Goal: Task Accomplishment & Management: Complete application form

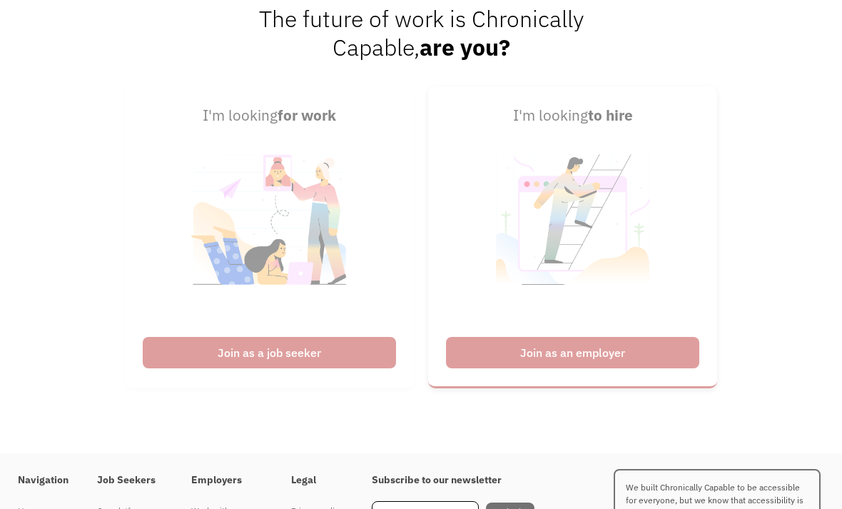
scroll to position [3393, 0]
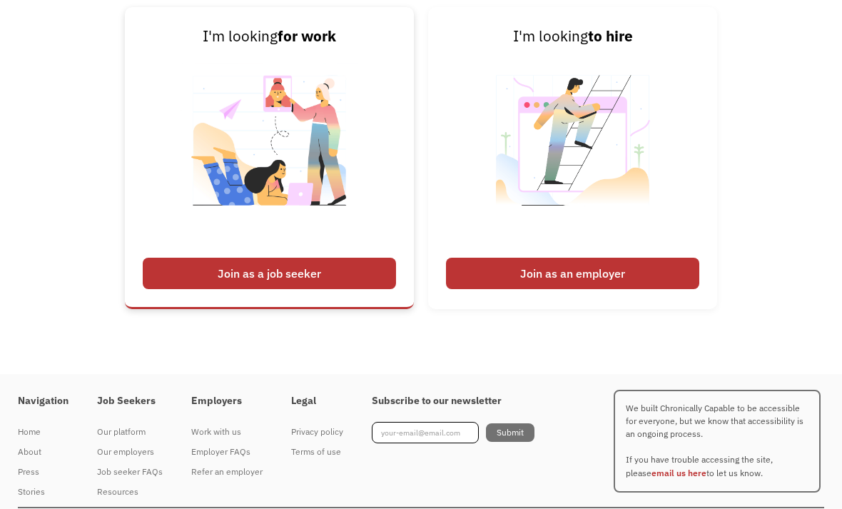
click at [279, 289] on div "Join as a job seeker" at bounding box center [269, 273] width 253 height 31
click at [289, 289] on div "Join as a job seeker" at bounding box center [269, 273] width 253 height 31
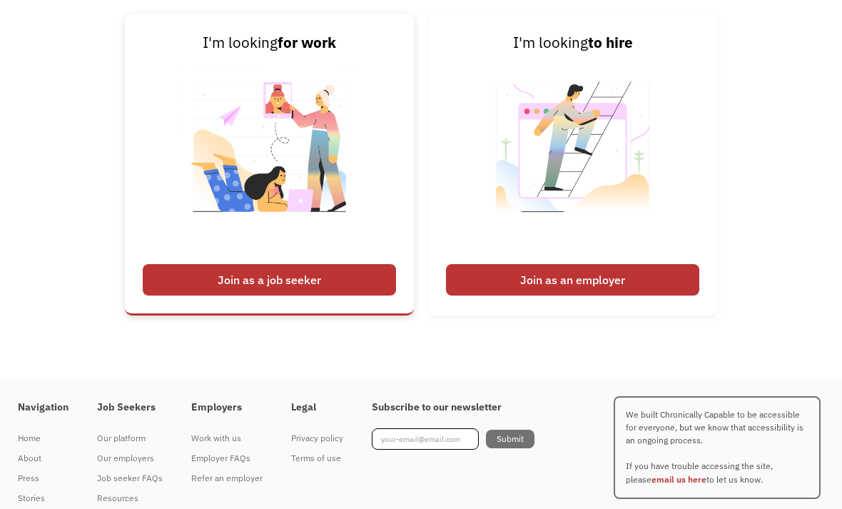
scroll to position [3413, 0]
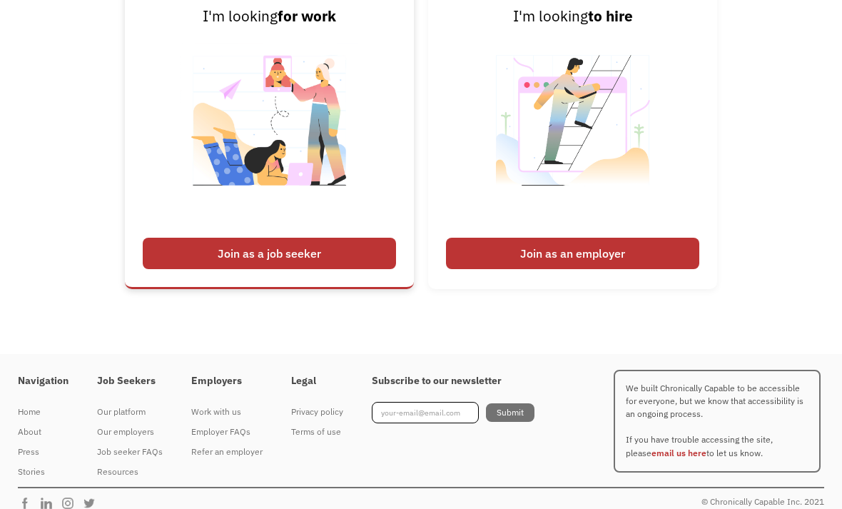
click at [326, 269] on div "Join as a job seeker" at bounding box center [269, 253] width 253 height 31
click at [300, 269] on div "Join as a job seeker" at bounding box center [269, 253] width 253 height 31
click at [224, 269] on div "Join as a job seeker" at bounding box center [269, 253] width 253 height 31
click at [342, 170] on img at bounding box center [270, 130] width 178 height 202
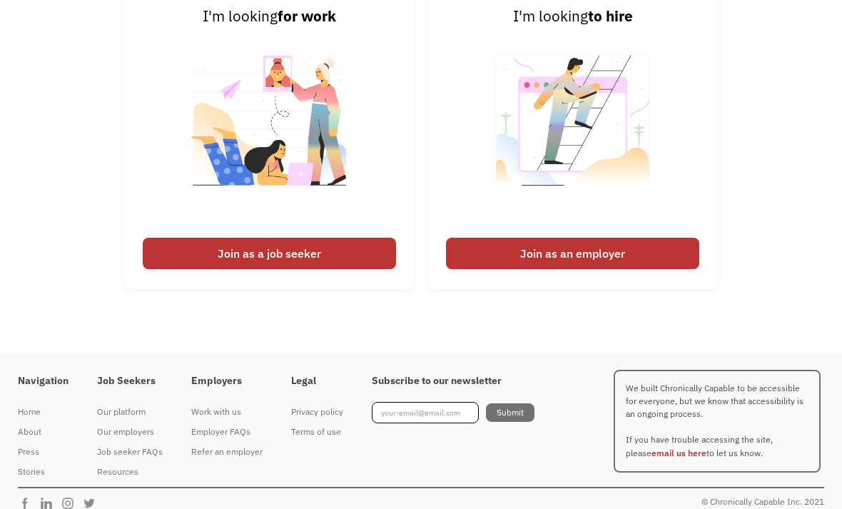
click at [841, 198] on div "I'm looking for work Join as a job seeker I'm looking to hire Join as an employ…" at bounding box center [421, 144] width 842 height 315
click at [689, 261] on link "I'm looking to hire Join as an employer" at bounding box center [572, 137] width 289 height 301
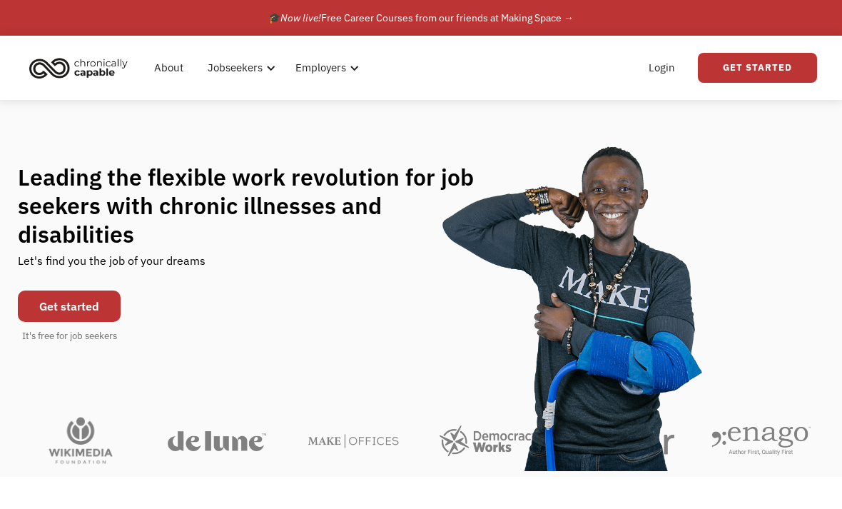
scroll to position [3459, 0]
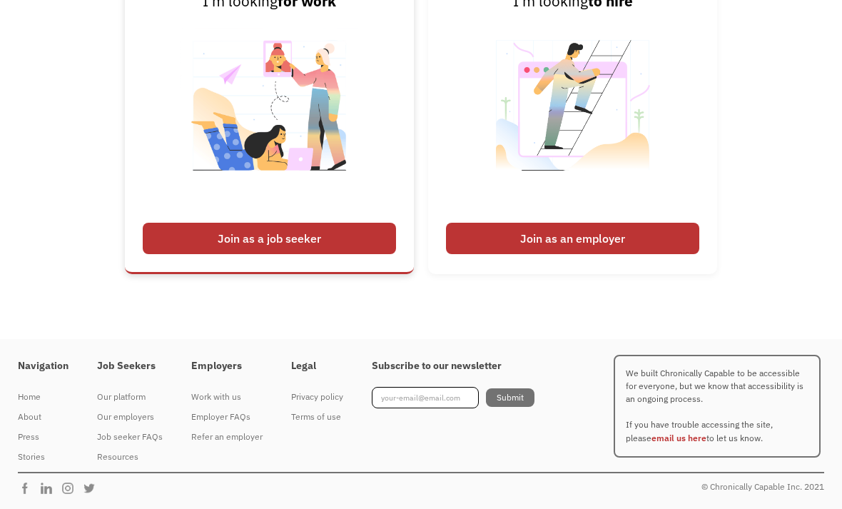
click at [338, 216] on img at bounding box center [270, 115] width 178 height 202
click at [369, 215] on link "I'm looking for work Join as a job seeker" at bounding box center [269, 122] width 289 height 301
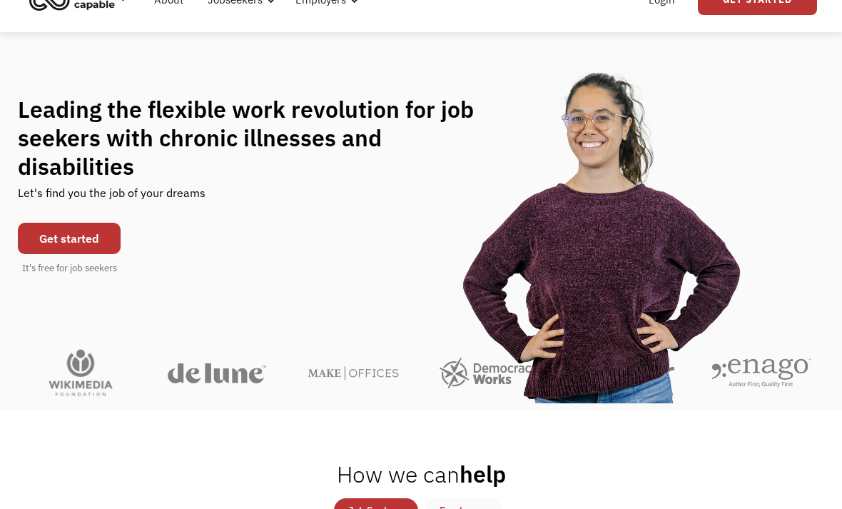
scroll to position [0, 0]
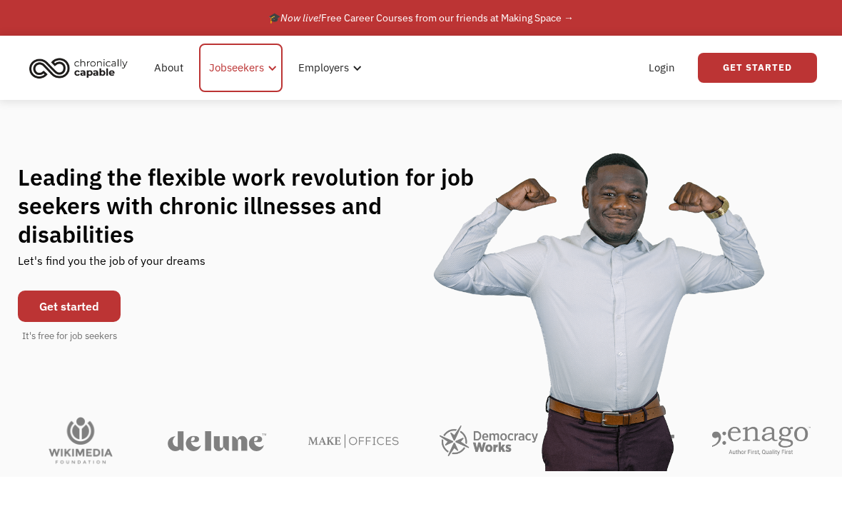
click at [256, 69] on div "Jobseekers" at bounding box center [236, 67] width 55 height 17
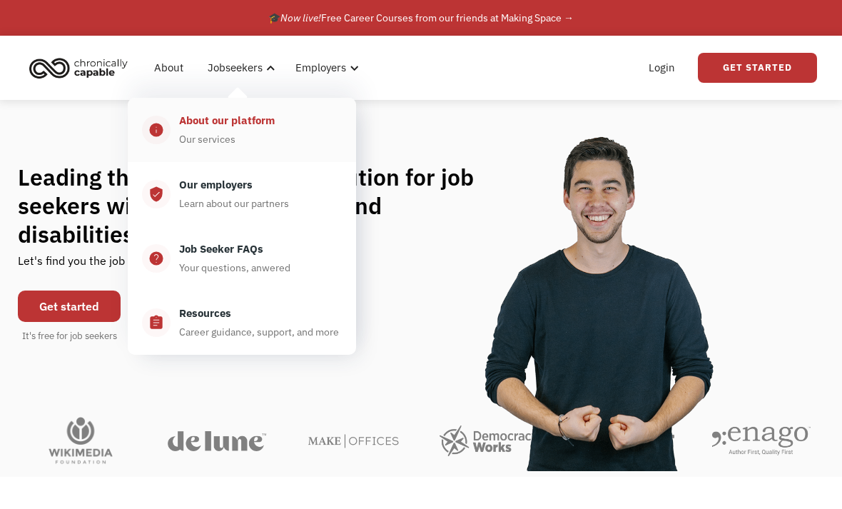
click at [240, 138] on div "About our platform Our services" at bounding box center [256, 130] width 171 height 36
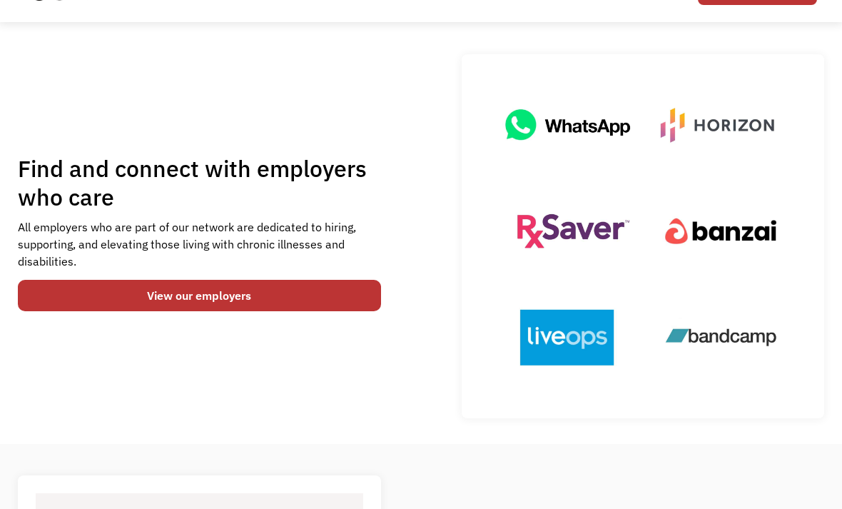
scroll to position [83, 0]
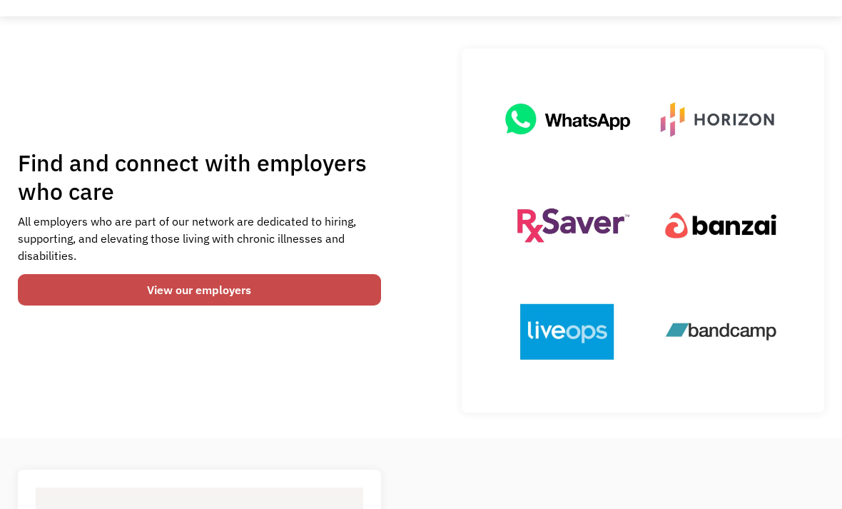
click at [340, 294] on link "View our employers" at bounding box center [199, 290] width 363 height 31
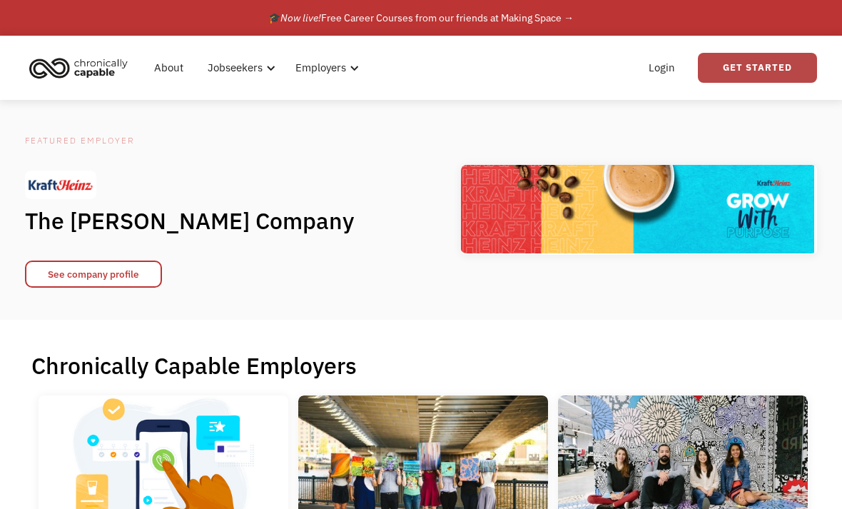
click at [740, 76] on link "Get Started" at bounding box center [757, 68] width 119 height 30
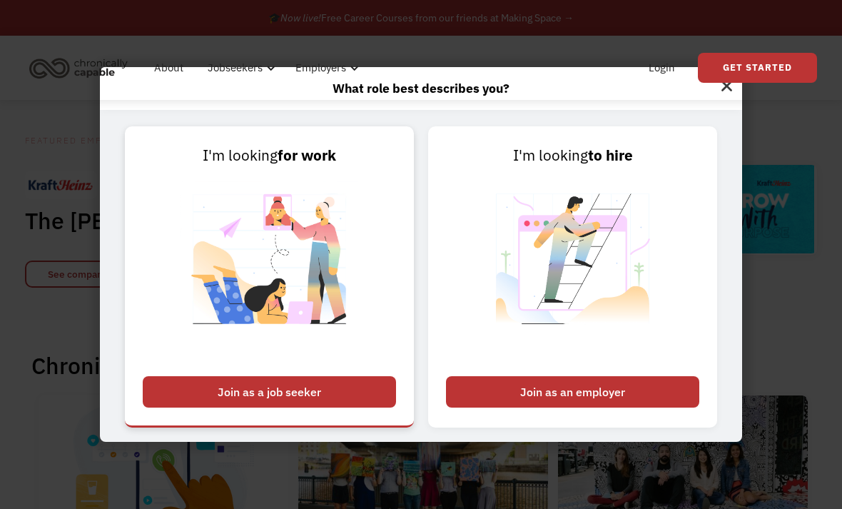
click at [207, 407] on div "Join as a job seeker" at bounding box center [269, 391] width 253 height 31
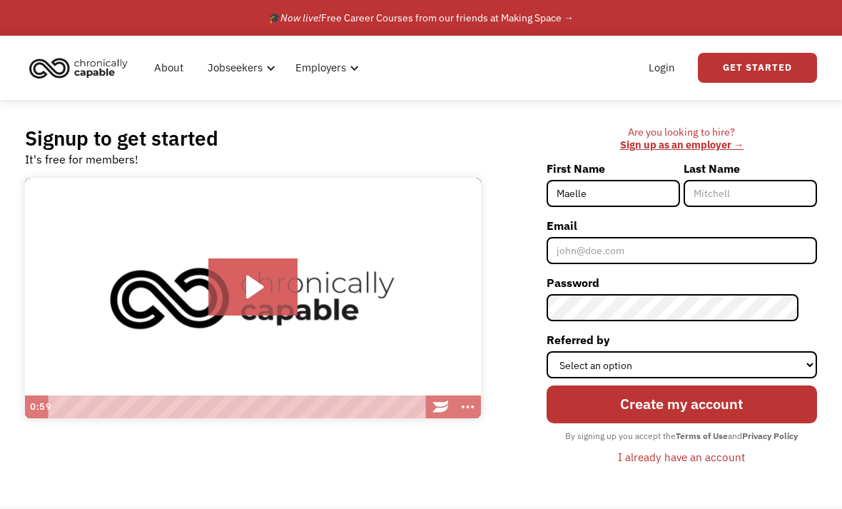
type input "Maelle"
click at [756, 195] on input "Last Name" at bounding box center [750, 193] width 133 height 27
type input "Desmoulins"
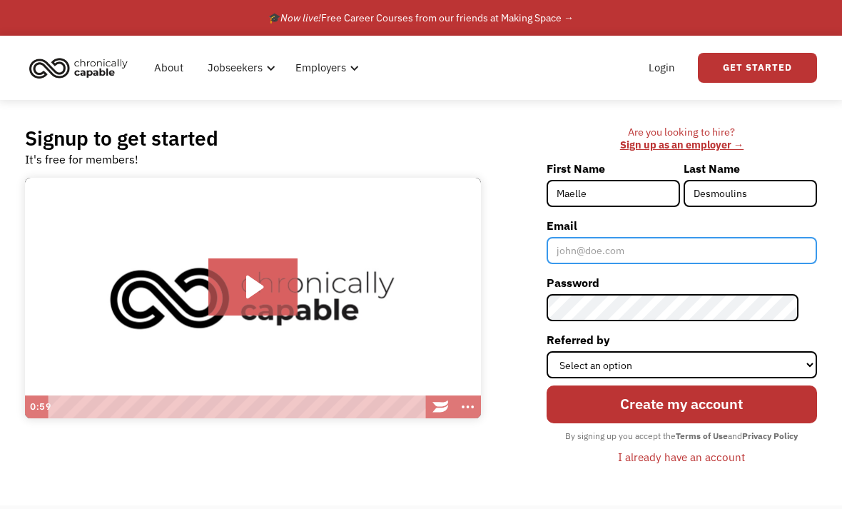
click at [705, 261] on input "Email" at bounding box center [682, 250] width 270 height 27
type input "maelle05desmoulins@gmail.com"
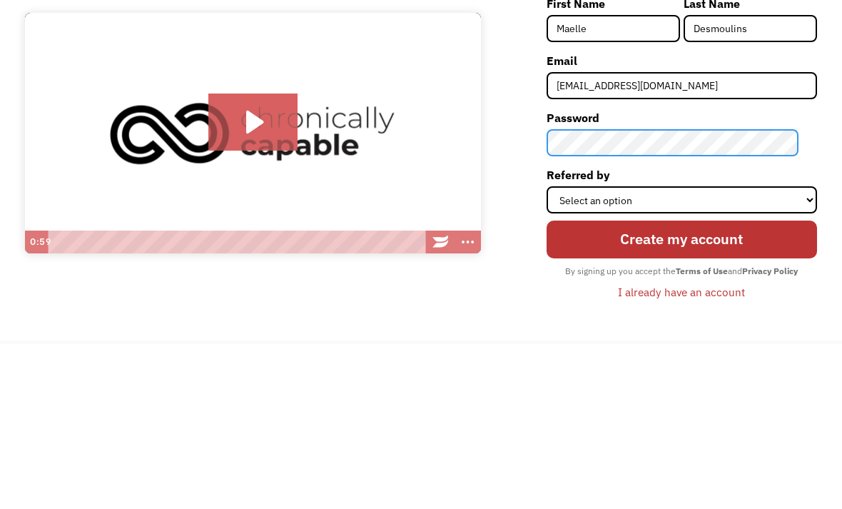
scroll to position [165, 0]
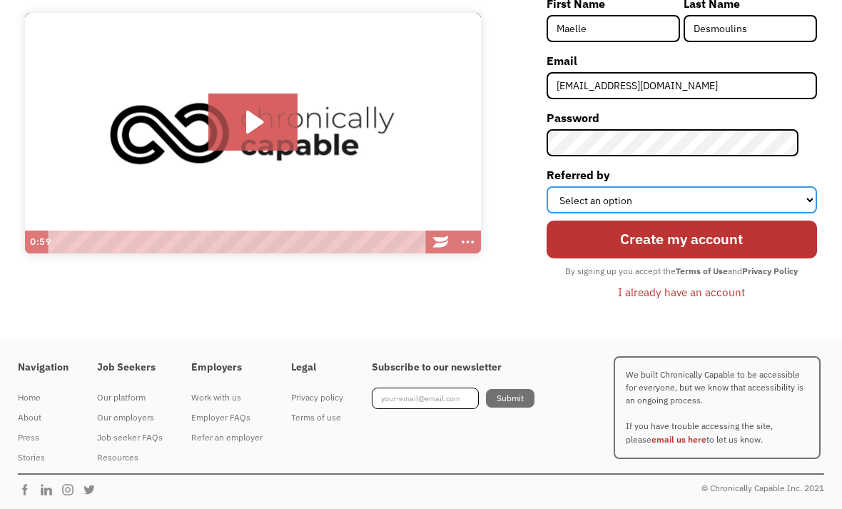
select select "Search Engine"
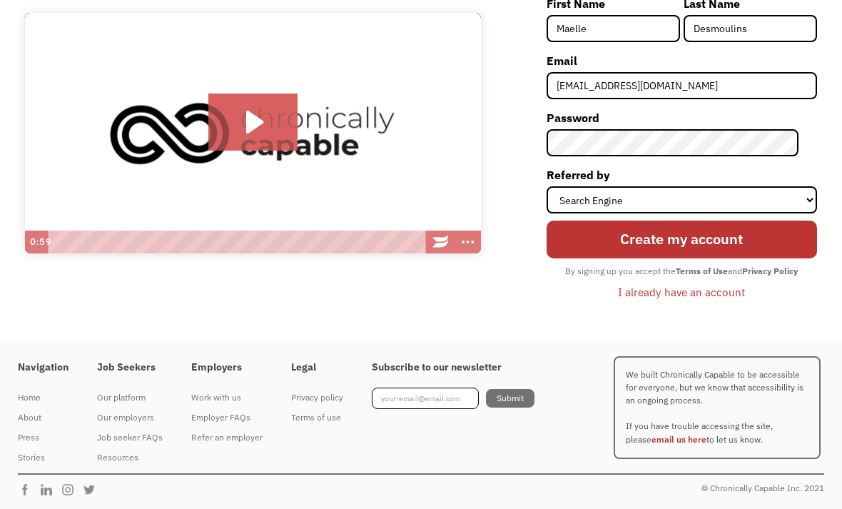
click at [720, 241] on input "Create my account" at bounding box center [682, 240] width 270 height 38
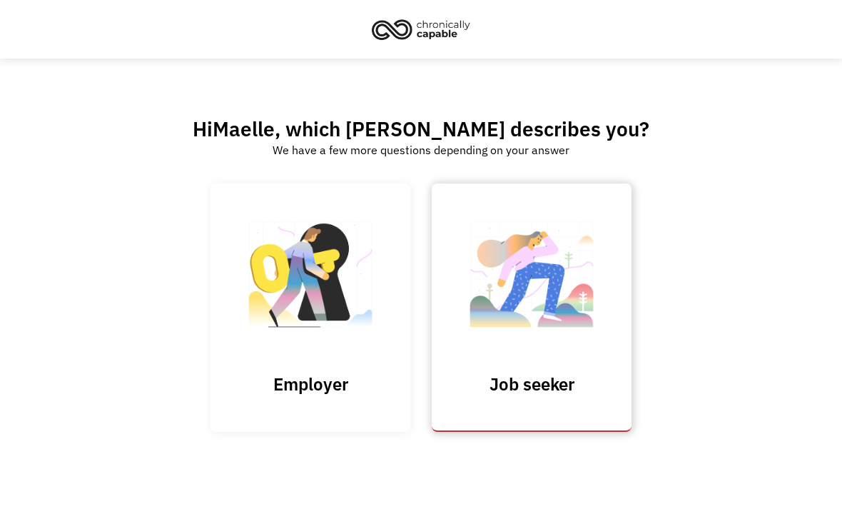
click at [519, 299] on img at bounding box center [531, 281] width 143 height 139
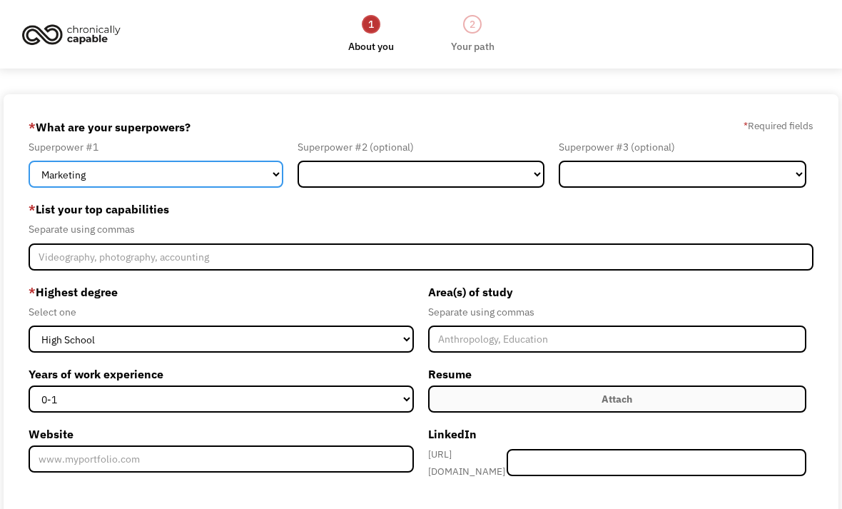
select select "Administration"
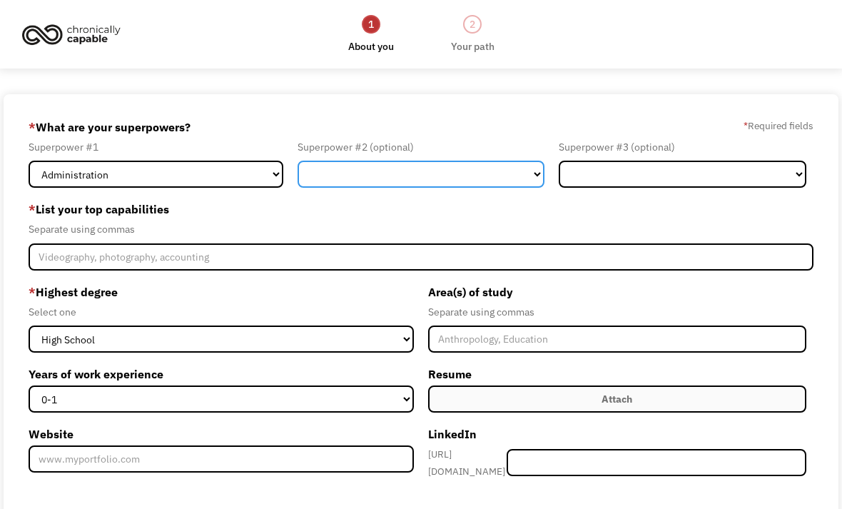
select select "Customer Service"
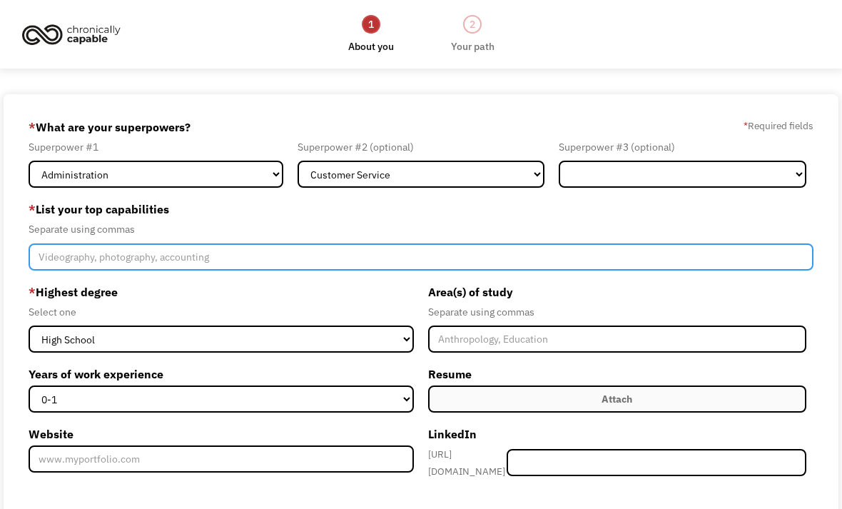
click at [463, 270] on input "Member-Create-Step1" at bounding box center [421, 256] width 784 height 27
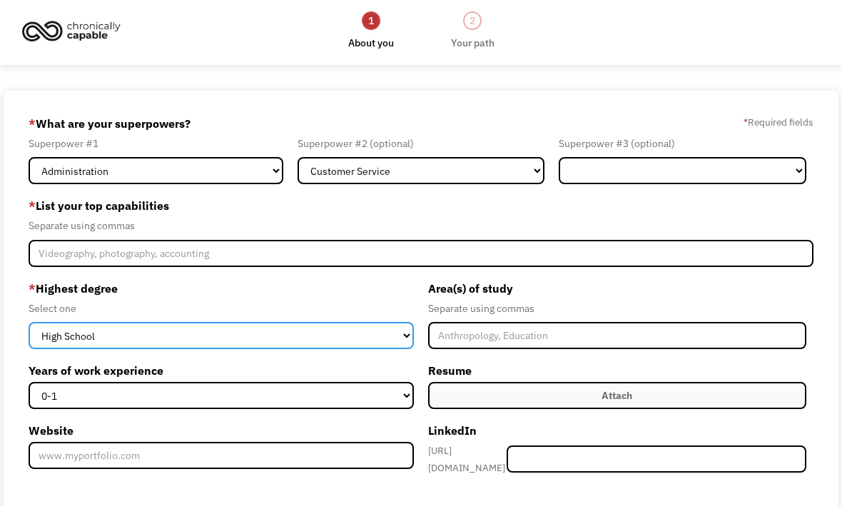
scroll to position [4, 0]
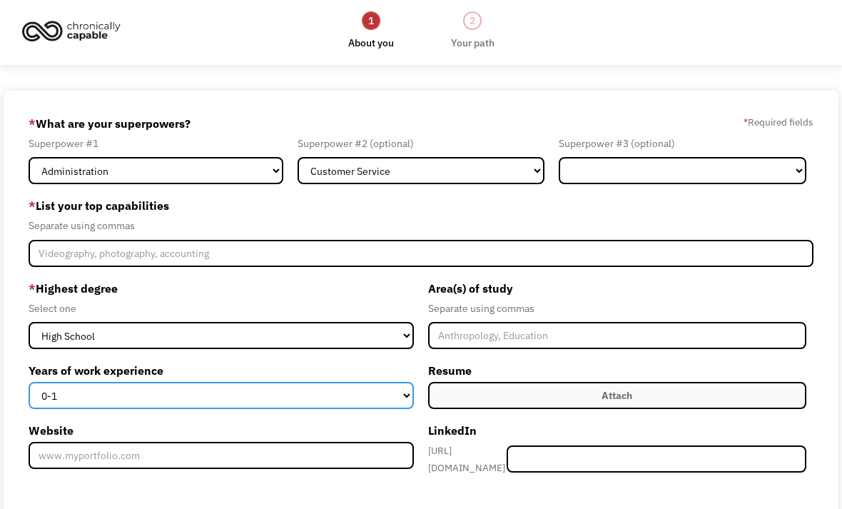
select select "2-4"
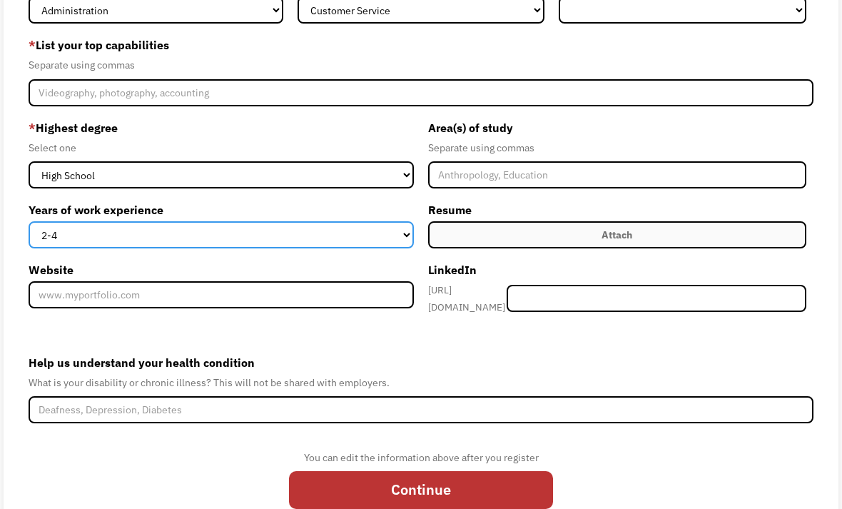
scroll to position [164, 0]
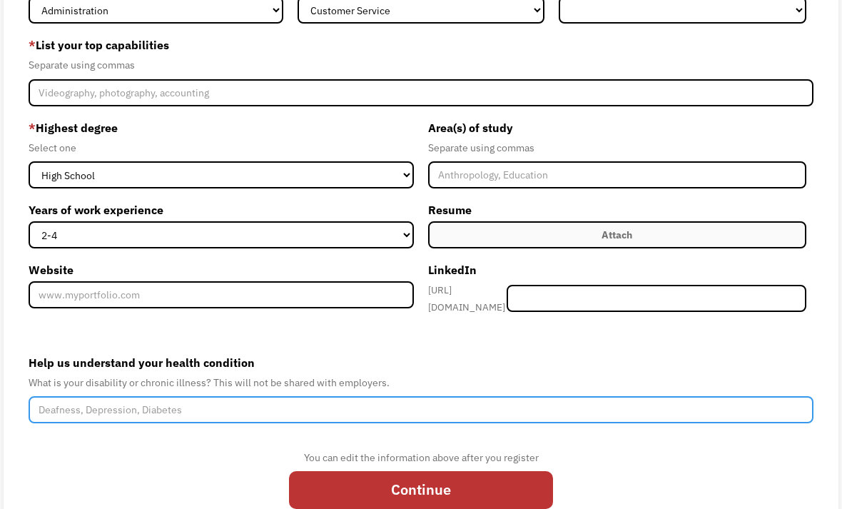
click at [400, 415] on input "Help us understand your health condition" at bounding box center [421, 409] width 784 height 27
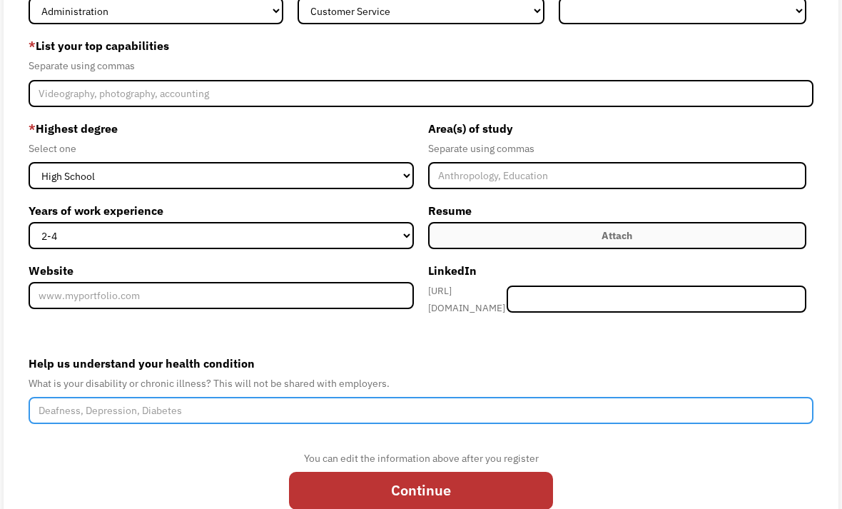
type input "S"
type input "Chronic fatigue and chronic pain"
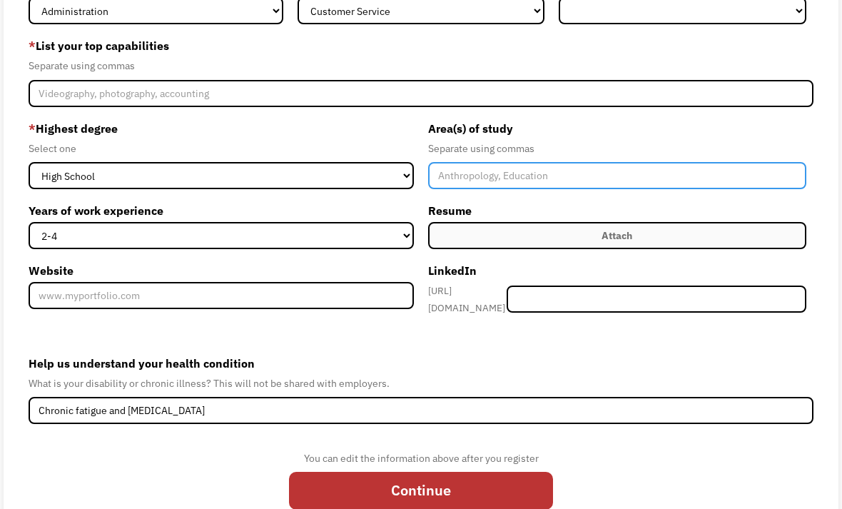
click at [490, 188] on input "Member-Create-Step1" at bounding box center [617, 175] width 378 height 27
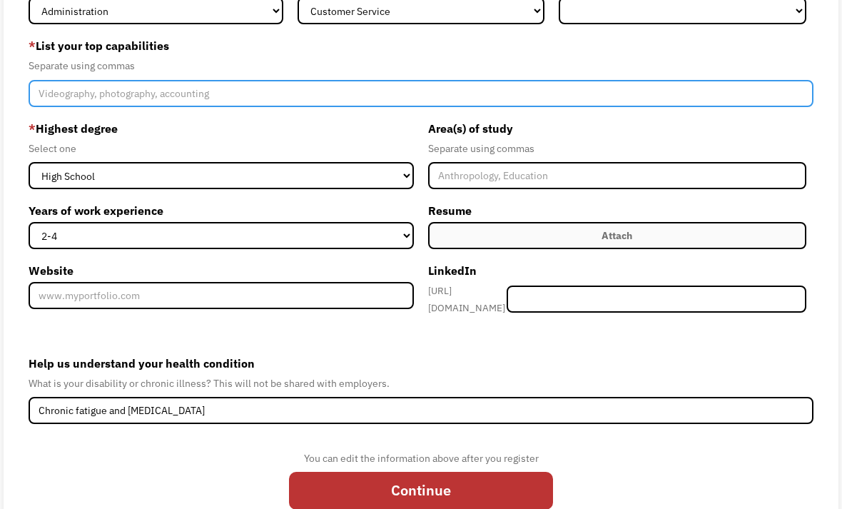
click at [383, 94] on input "Member-Create-Step1" at bounding box center [421, 93] width 784 height 27
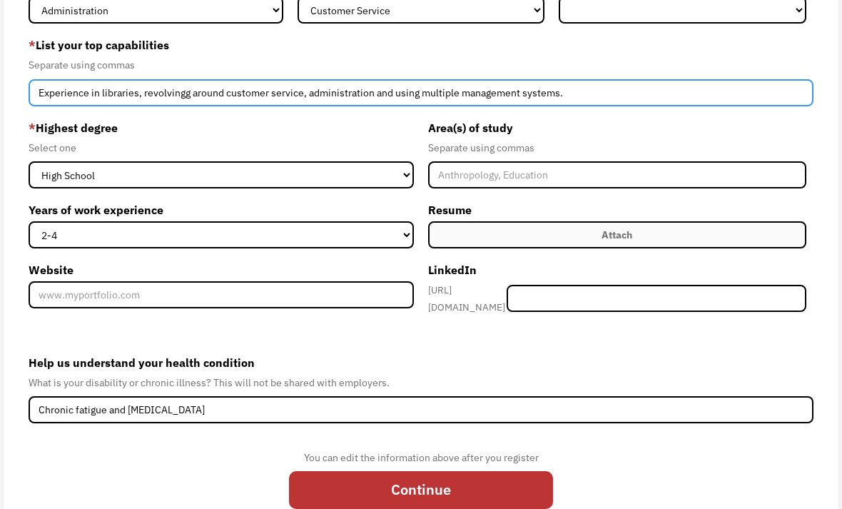
click at [188, 97] on input "Experience in libraries, revolvingg around customer service, administration and…" at bounding box center [421, 93] width 784 height 27
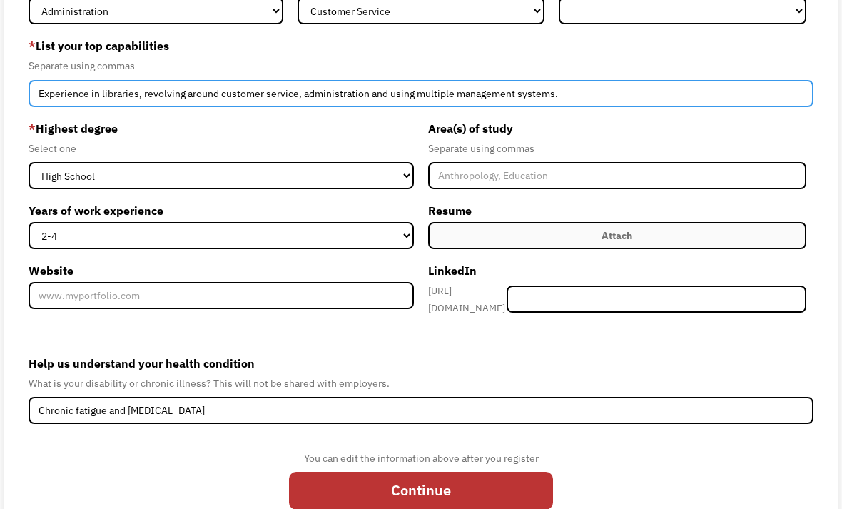
type input "Experience in libraries, revolving around customer service, administration and …"
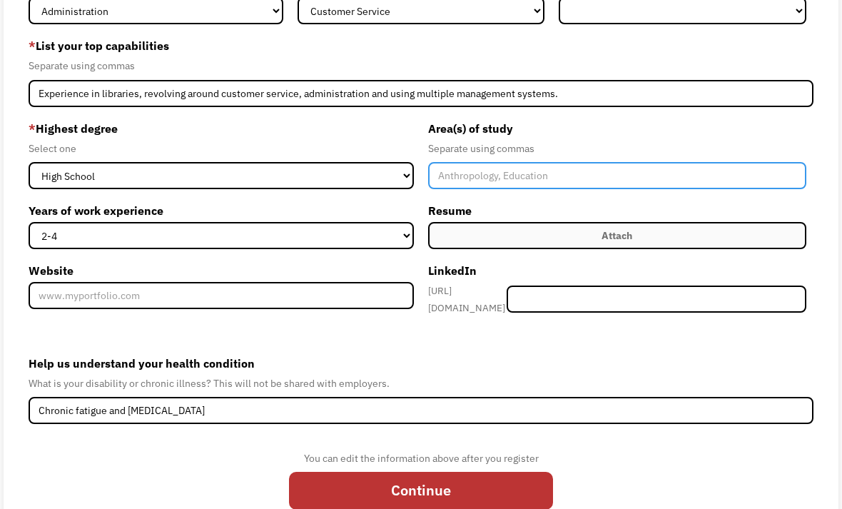
click at [444, 186] on input "Member-Create-Step1" at bounding box center [617, 175] width 378 height 27
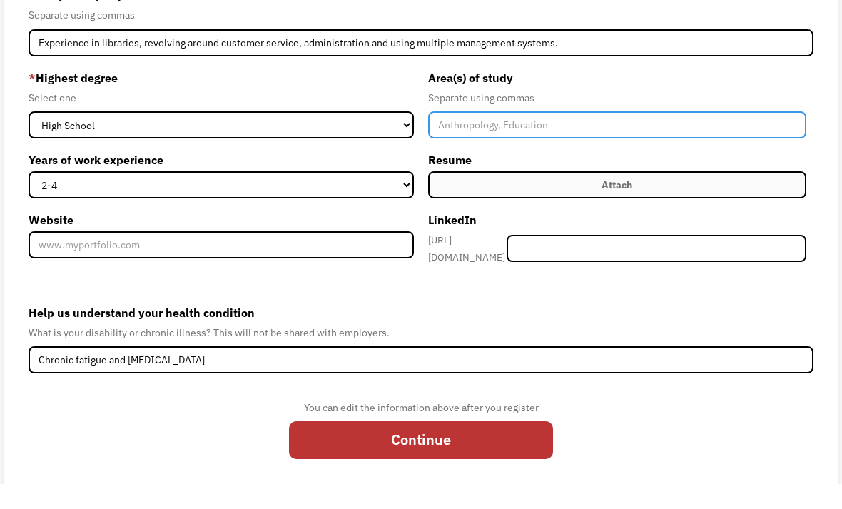
scroll to position [193, 0]
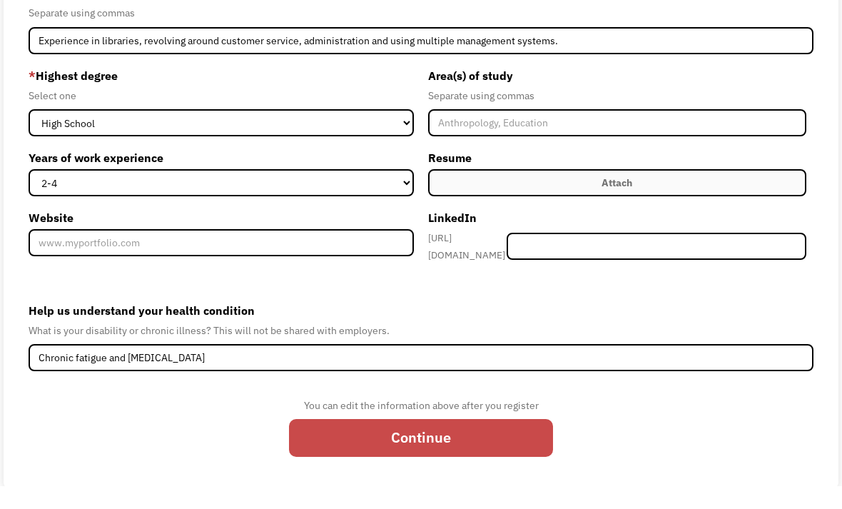
click at [466, 453] on input "Continue" at bounding box center [421, 461] width 264 height 38
type input "Please wait..."
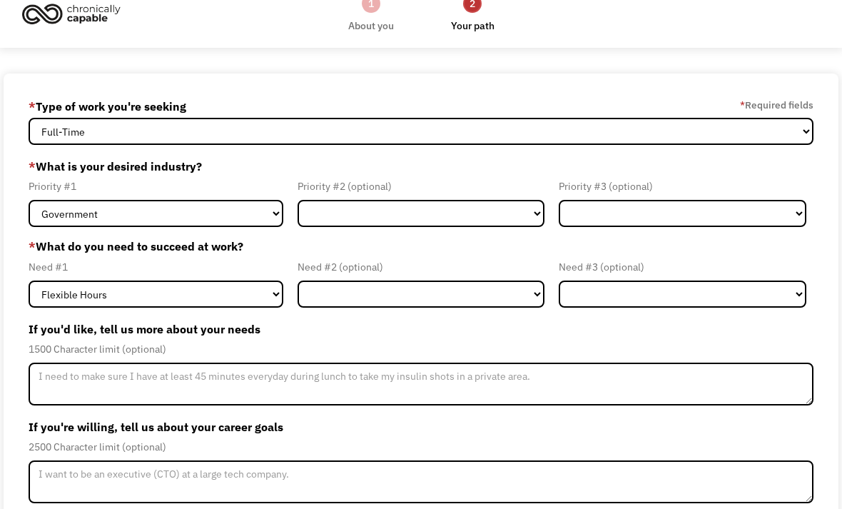
scroll to position [21, 0]
select select "Administrative"
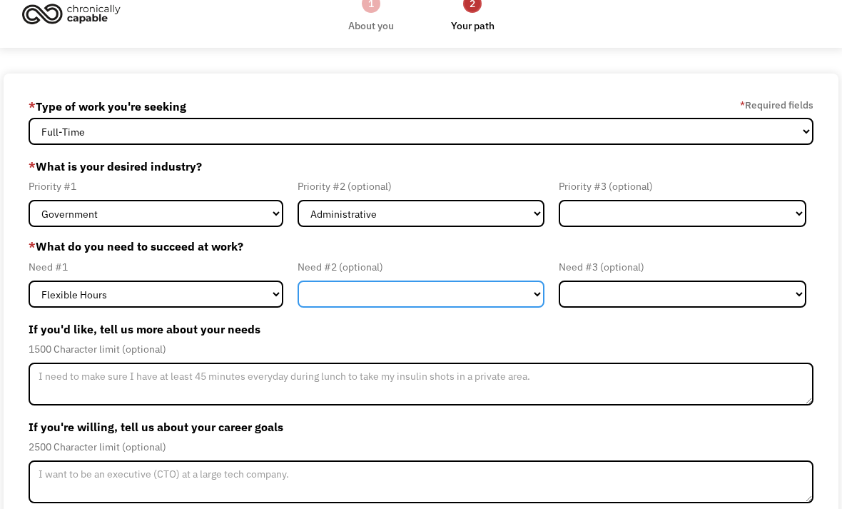
select select "Remote Work"
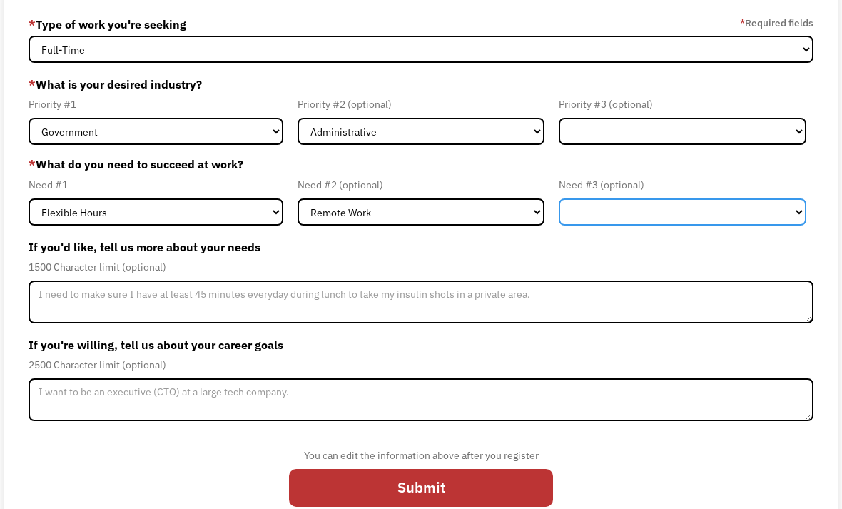
select select "On-site Accommodations"
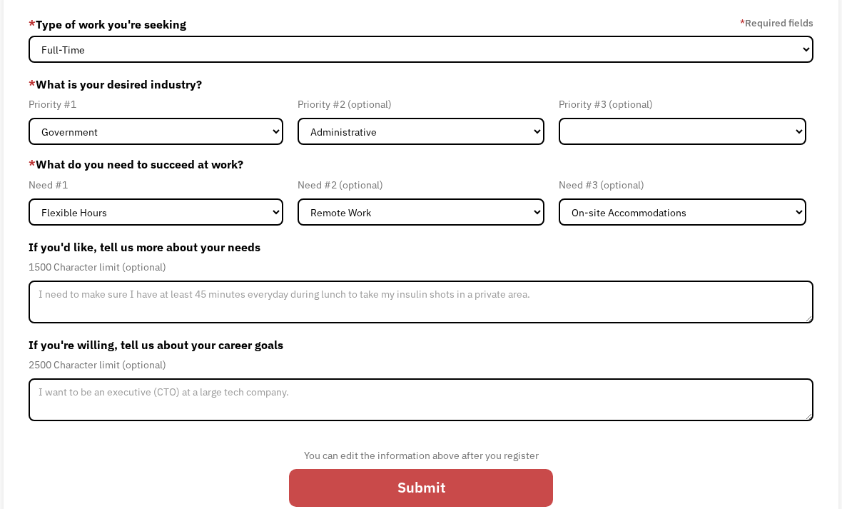
click at [433, 490] on input "Submit" at bounding box center [421, 488] width 264 height 38
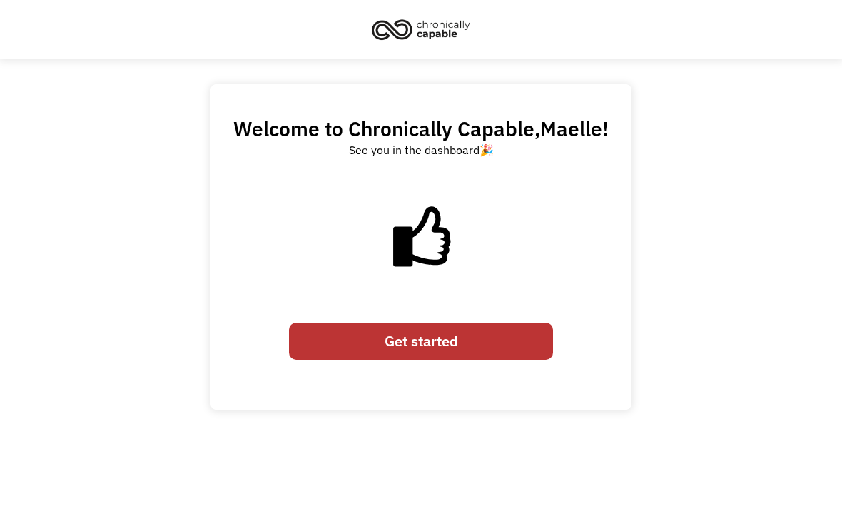
click at [457, 357] on link "Get started" at bounding box center [421, 342] width 264 height 38
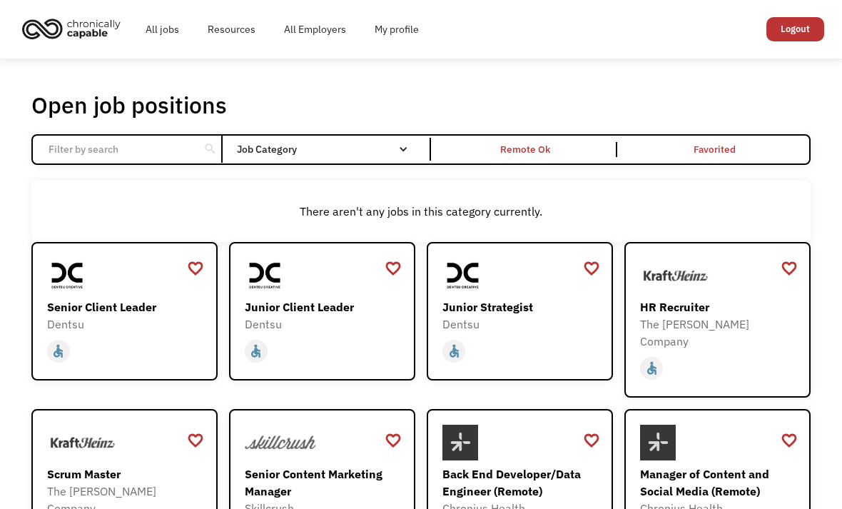
click at [377, 153] on div "Job Category" at bounding box center [330, 149] width 186 height 10
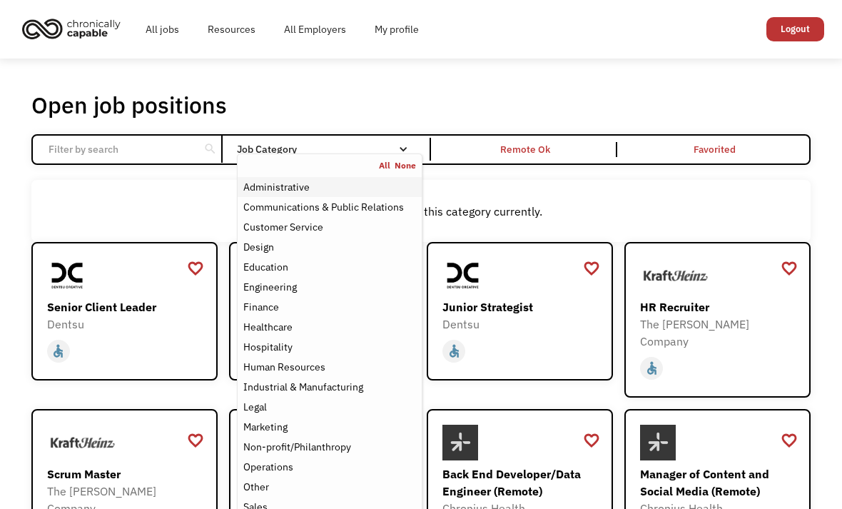
click at [329, 196] on div "Administrative" at bounding box center [329, 186] width 173 height 17
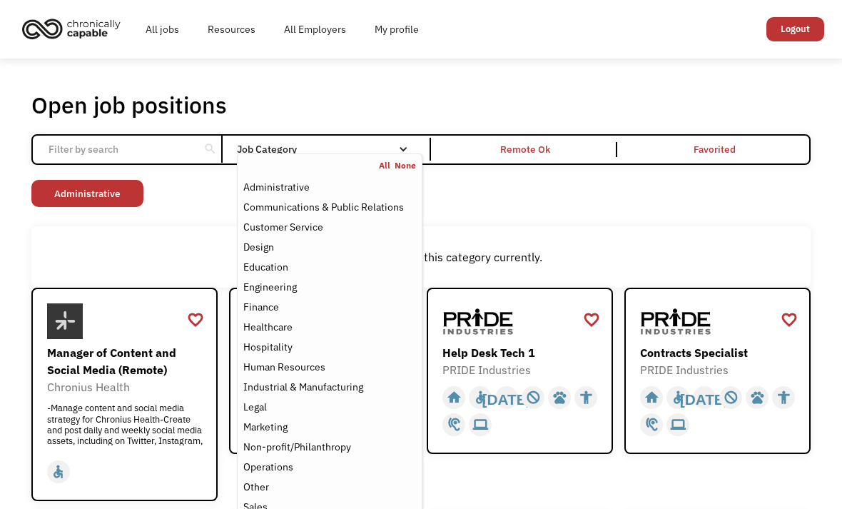
click at [192, 259] on div "There aren't any jobs in this category currently." at bounding box center [422, 256] width 766 height 17
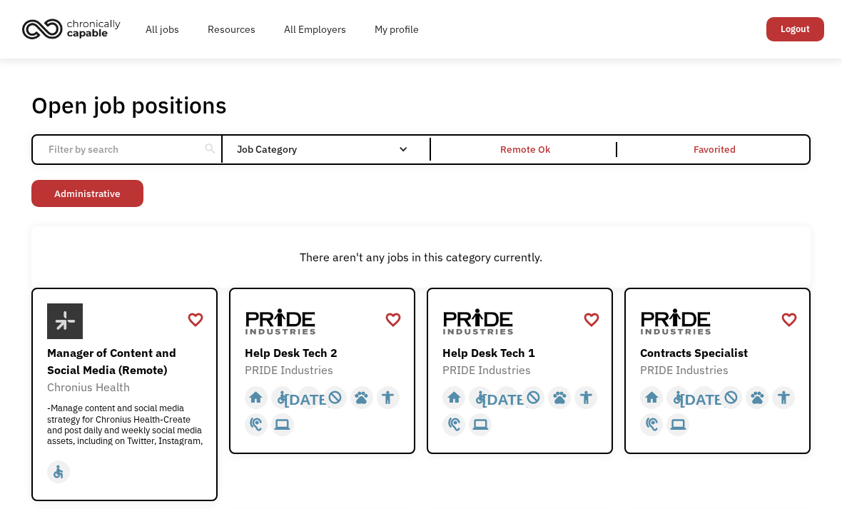
click at [193, 157] on div "search" at bounding box center [128, 149] width 191 height 27
click at [123, 151] on input "Email Form" at bounding box center [116, 149] width 153 height 27
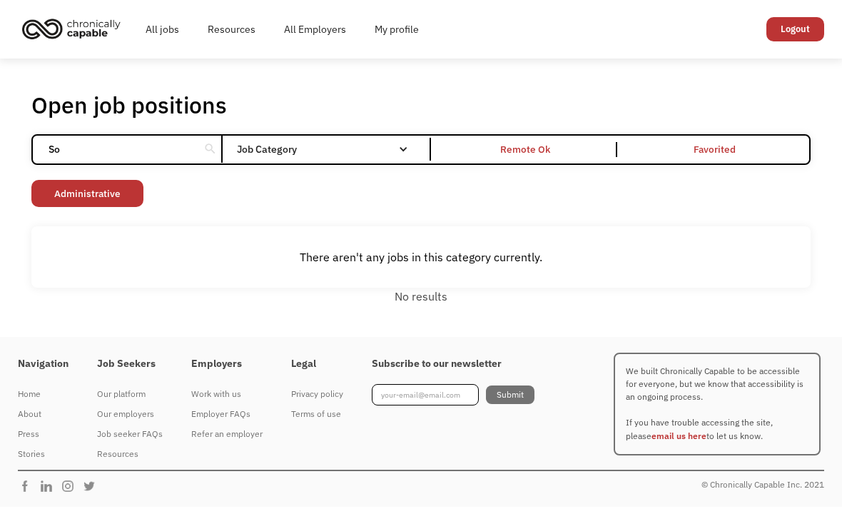
type input "S"
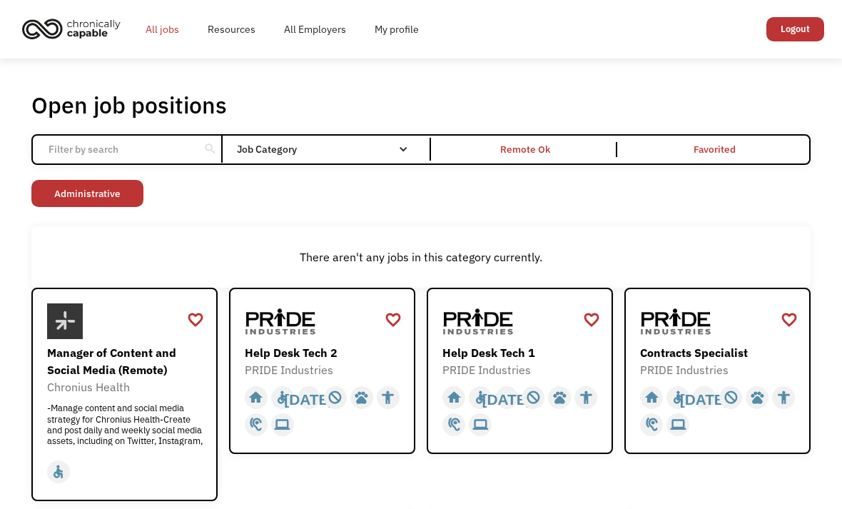
click at [163, 29] on link "All jobs" at bounding box center [162, 29] width 62 height 46
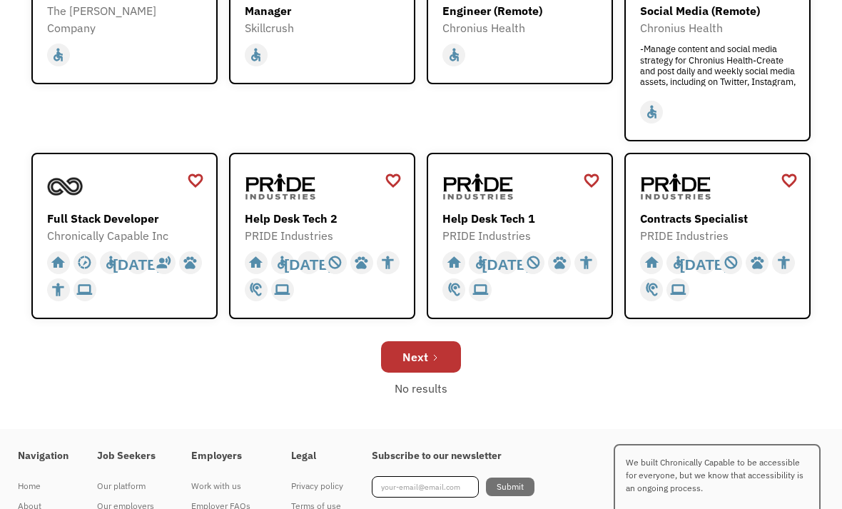
scroll to position [524, 0]
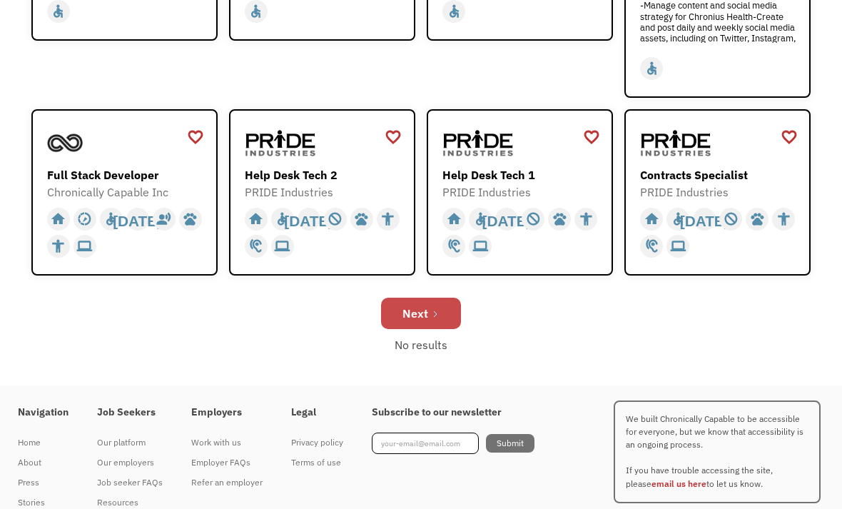
click at [420, 305] on div "Next" at bounding box center [415, 313] width 26 height 17
